Goal: Task Accomplishment & Management: Manage account settings

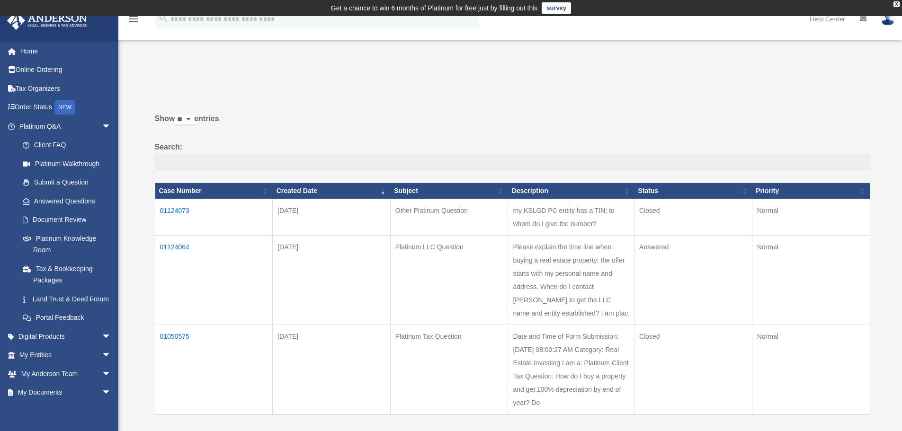
click at [172, 246] on td "01124064" at bounding box center [214, 279] width 118 height 89
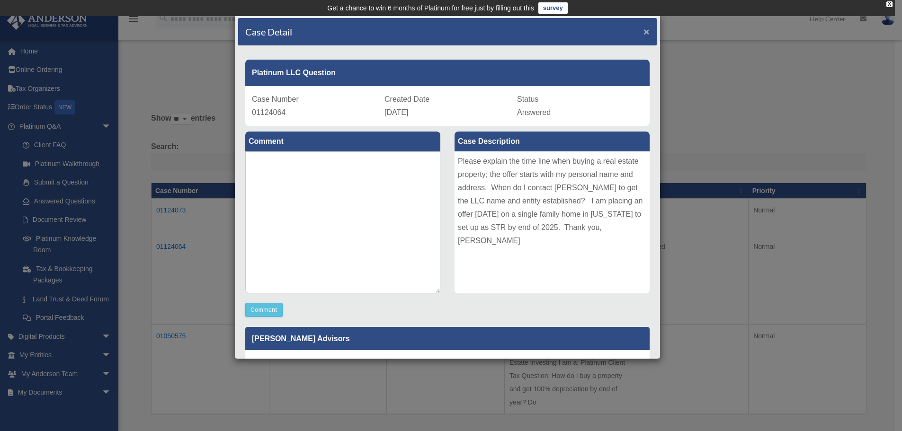
click at [644, 33] on span "×" at bounding box center [647, 31] width 6 height 11
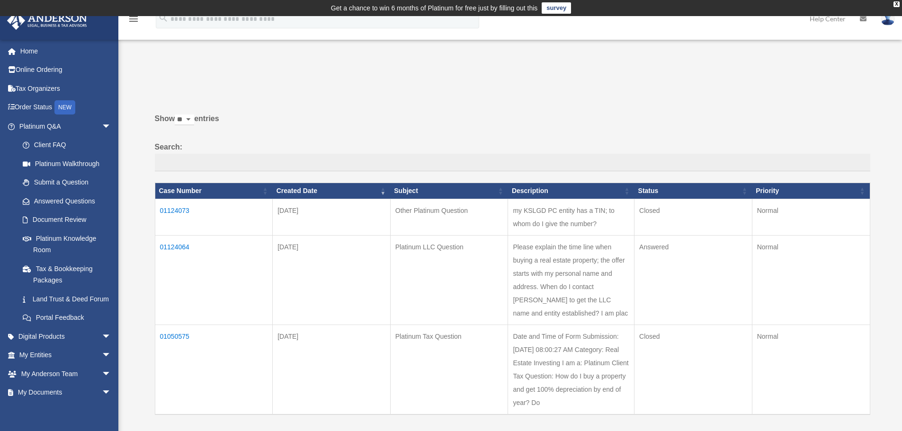
click at [182, 208] on td "01124073" at bounding box center [214, 217] width 118 height 36
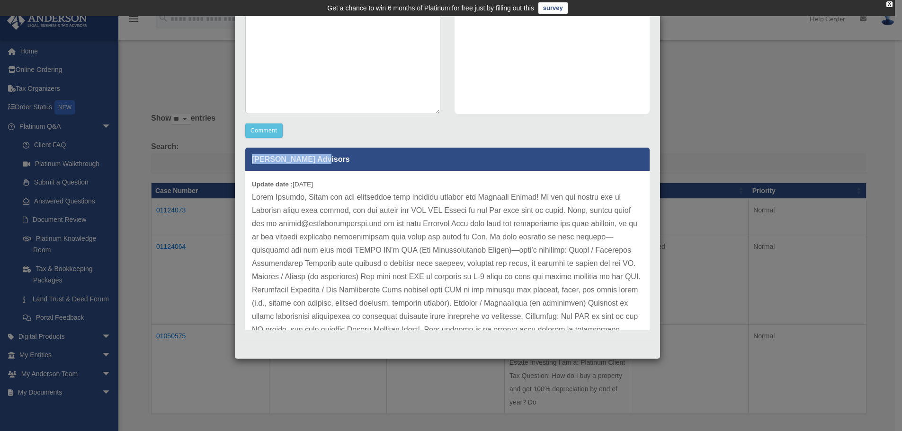
drag, startPoint x: 560, startPoint y: 86, endPoint x: 565, endPoint y: 143, distance: 58.0
click at [565, 144] on div "Comment Comment Case Description my KSLGD PC entity has a TIN; to whom do I giv…" at bounding box center [447, 139] width 419 height 387
drag, startPoint x: 237, startPoint y: 70, endPoint x: 239, endPoint y: 123, distance: 52.6
click at [240, 125] on div "Case Detail × Other Platinum Question Case Number 01124073 Created Date Septemb…" at bounding box center [447, 186] width 426 height 345
click at [888, 1] on div "X" at bounding box center [889, 4] width 6 height 6
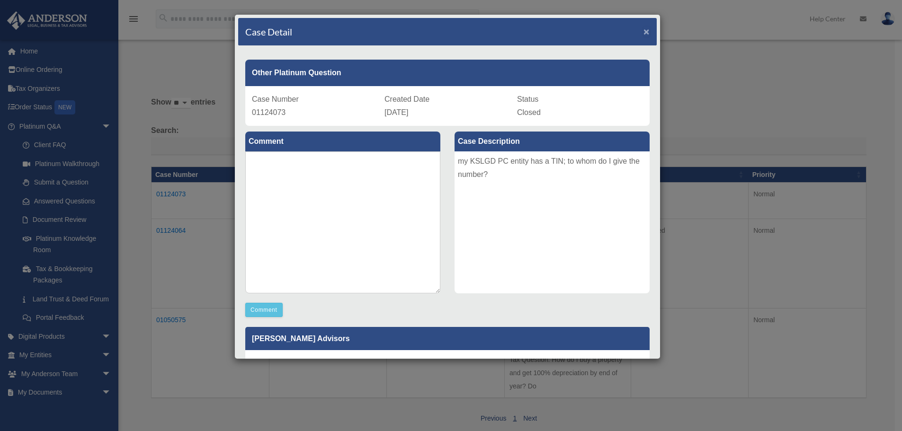
click at [644, 30] on span "×" at bounding box center [647, 31] width 6 height 11
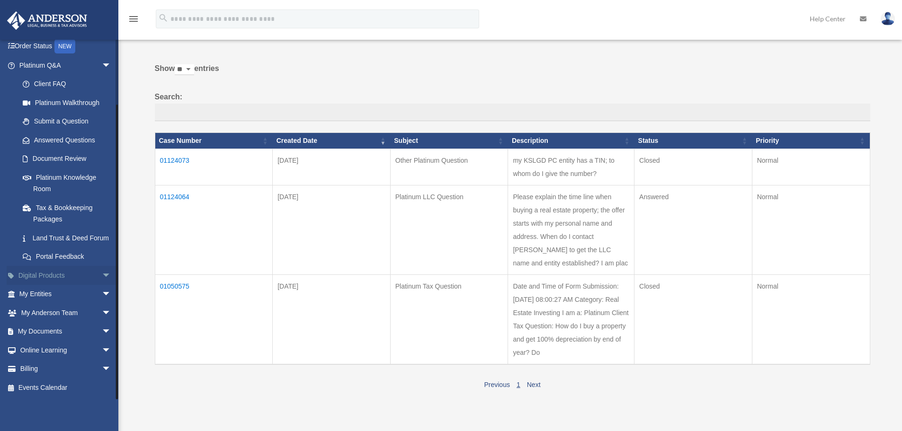
scroll to position [47, 0]
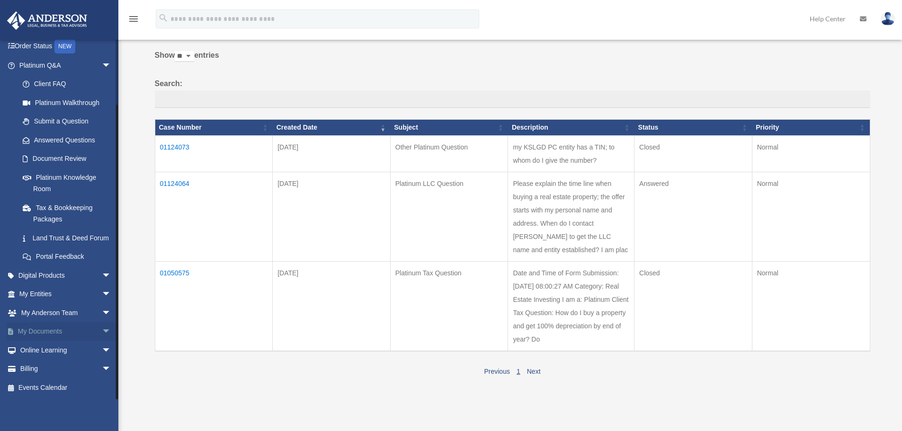
click at [89, 331] on link "My Documents arrow_drop_down" at bounding box center [66, 331] width 119 height 19
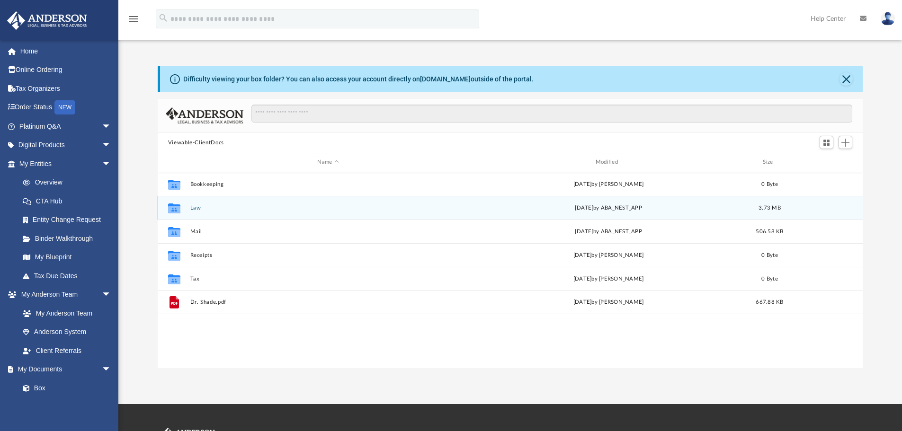
scroll to position [208, 698]
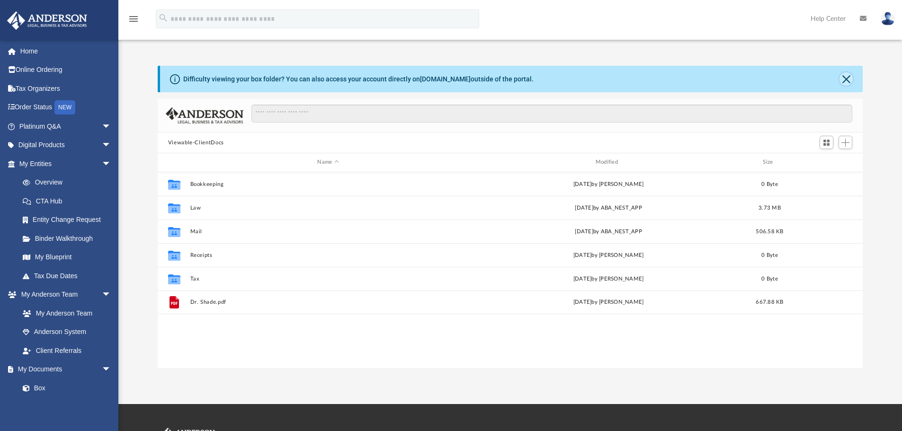
click at [849, 76] on button "Close" at bounding box center [846, 78] width 13 height 13
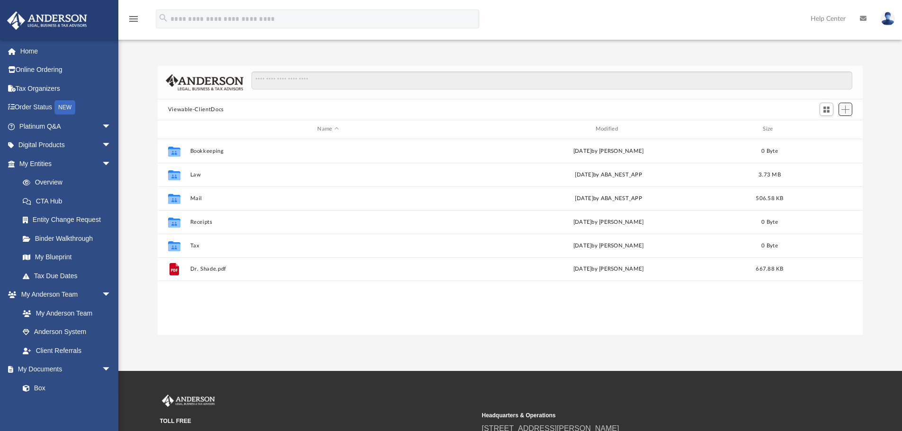
click at [844, 108] on span "Add" at bounding box center [845, 110] width 8 height 8
click at [826, 126] on li "Upload" at bounding box center [832, 129] width 30 height 10
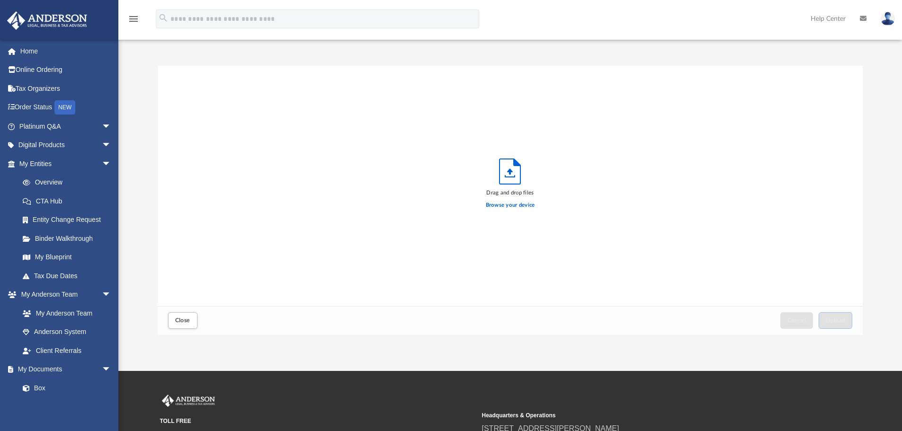
scroll to position [233, 698]
click at [505, 203] on label "Browse your device" at bounding box center [510, 205] width 49 height 9
click at [0, 0] on input "Browse your device" at bounding box center [0, 0] width 0 height 0
click at [837, 322] on span "Upload" at bounding box center [836, 321] width 20 height 6
click at [188, 317] on button "Close" at bounding box center [182, 321] width 29 height 17
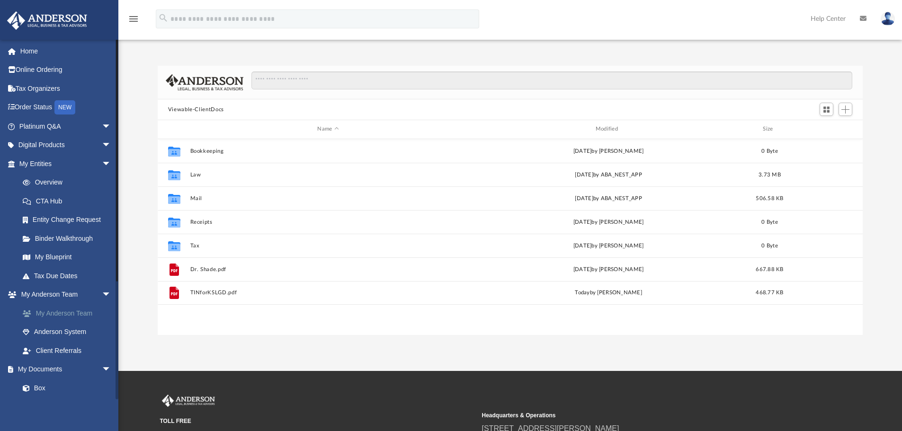
click at [83, 312] on link "My Anderson Team" at bounding box center [69, 313] width 112 height 19
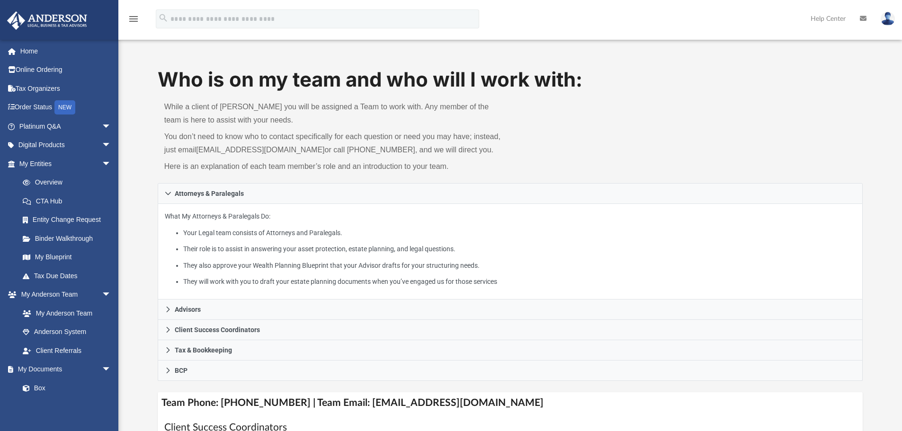
click at [862, 17] on icon at bounding box center [863, 18] width 7 height 7
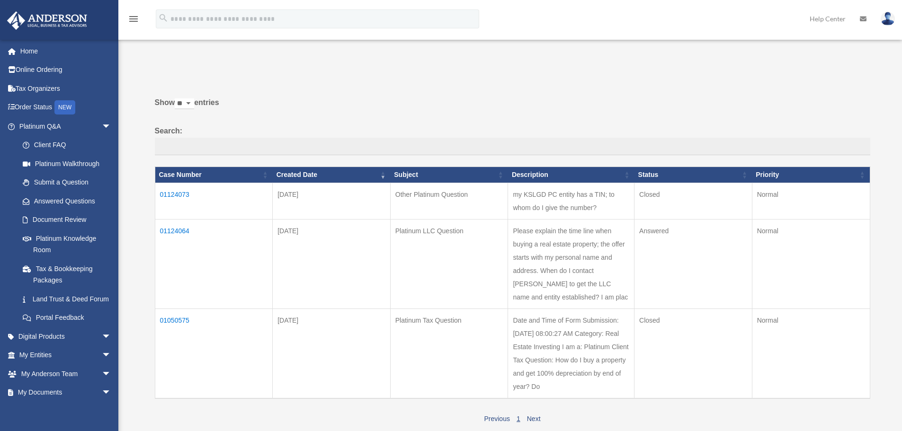
click at [169, 231] on td "01124064" at bounding box center [214, 263] width 118 height 89
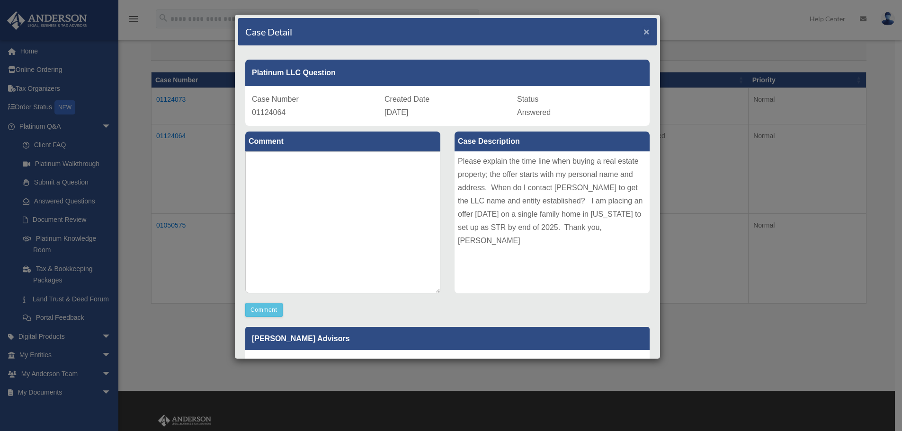
click at [644, 29] on span "×" at bounding box center [647, 31] width 6 height 11
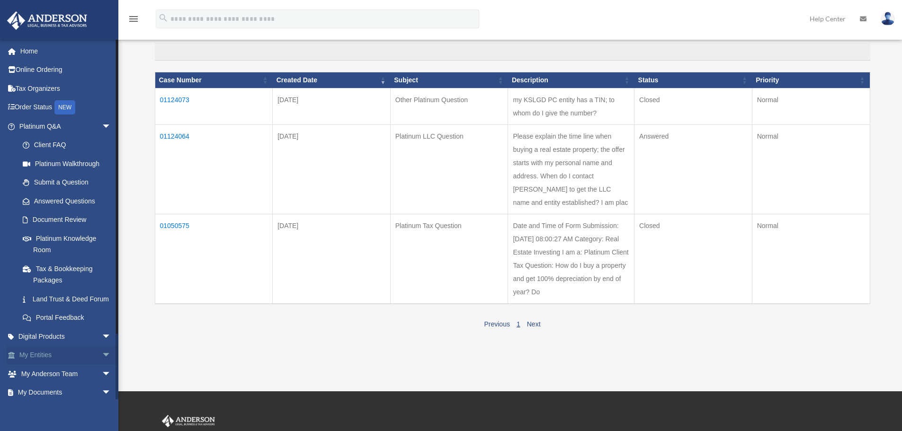
click at [63, 365] on link "My Entities arrow_drop_down" at bounding box center [66, 355] width 119 height 19
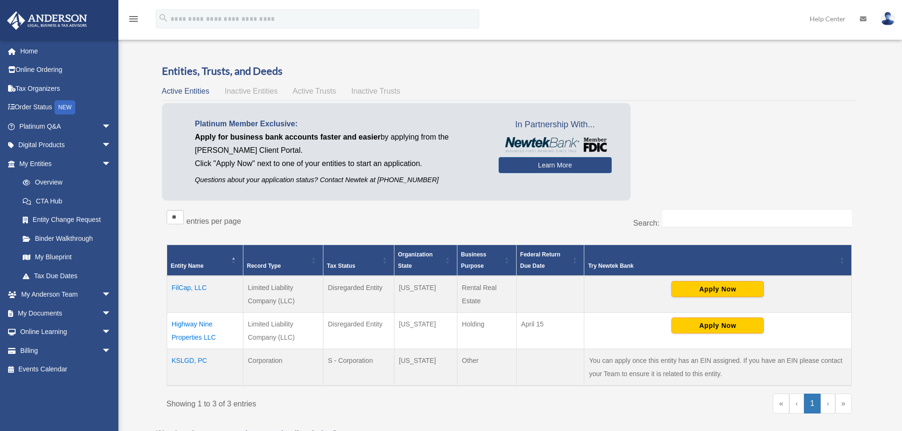
click at [893, 20] on img at bounding box center [888, 19] width 14 height 14
click at [698, 81] on link "Logout" at bounding box center [745, 82] width 95 height 19
